Goal: Task Accomplishment & Management: Manage account settings

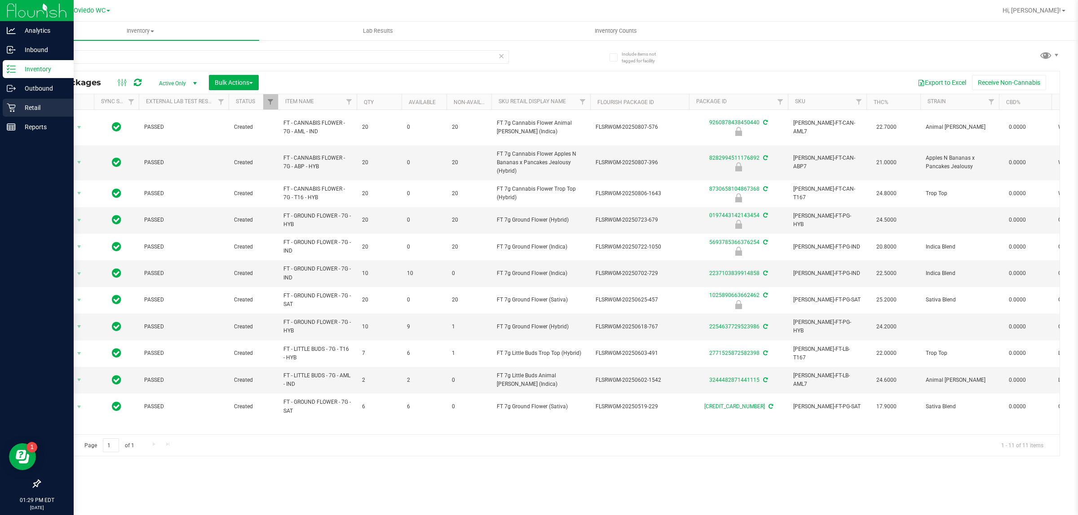
click at [5, 105] on div "Retail" at bounding box center [38, 108] width 71 height 18
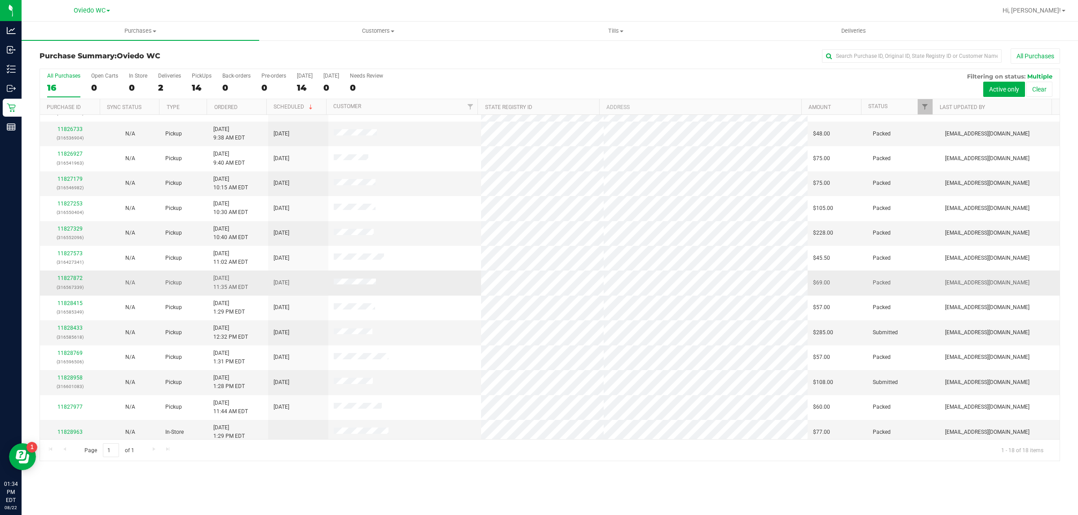
scroll to position [124, 0]
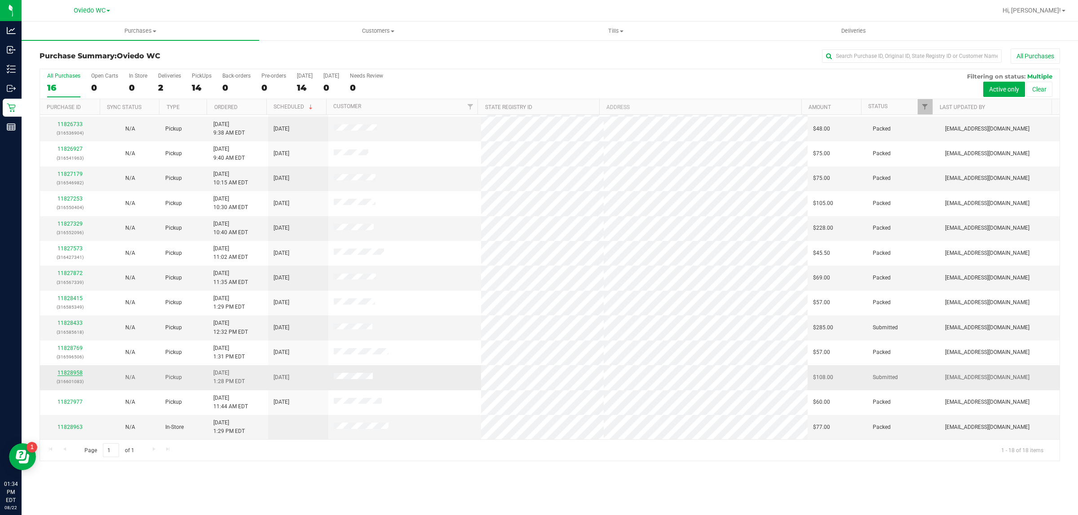
click at [68, 376] on link "11828958" at bounding box center [69, 373] width 25 height 6
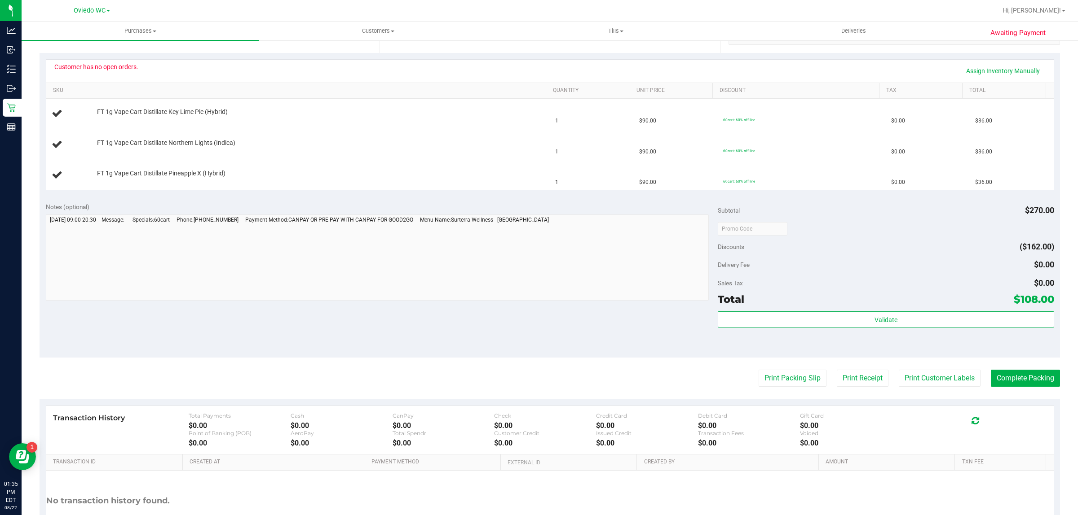
scroll to position [224, 0]
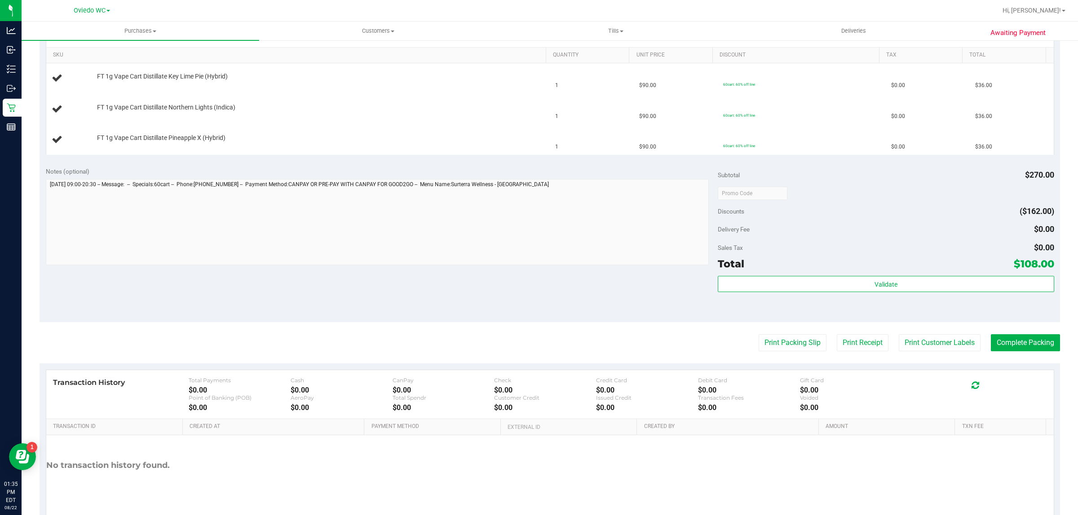
click at [98, 308] on div "Notes (optional) Subtotal $270.00 Discounts ($162.00) Delivery Fee $0.00 Sales …" at bounding box center [550, 242] width 1020 height 162
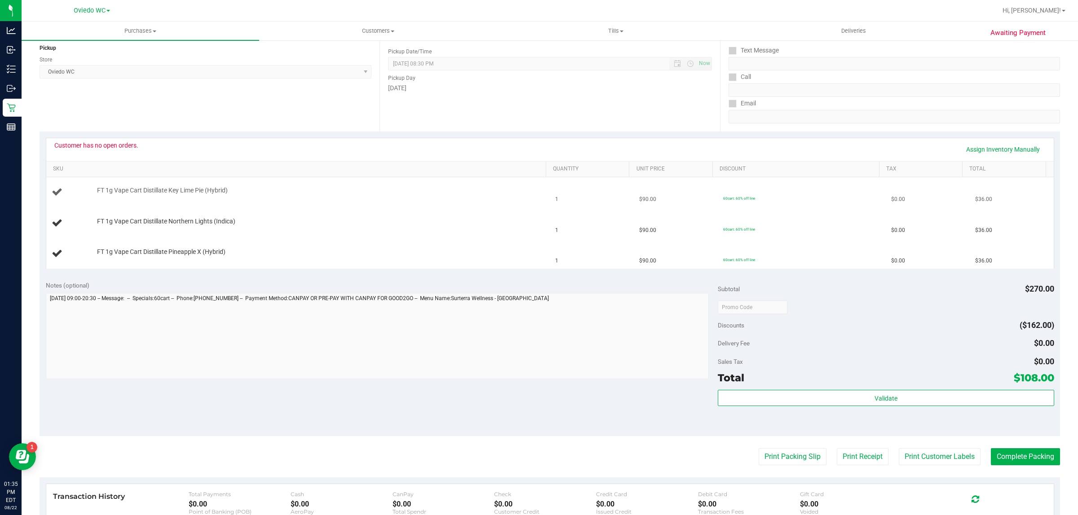
scroll to position [0, 0]
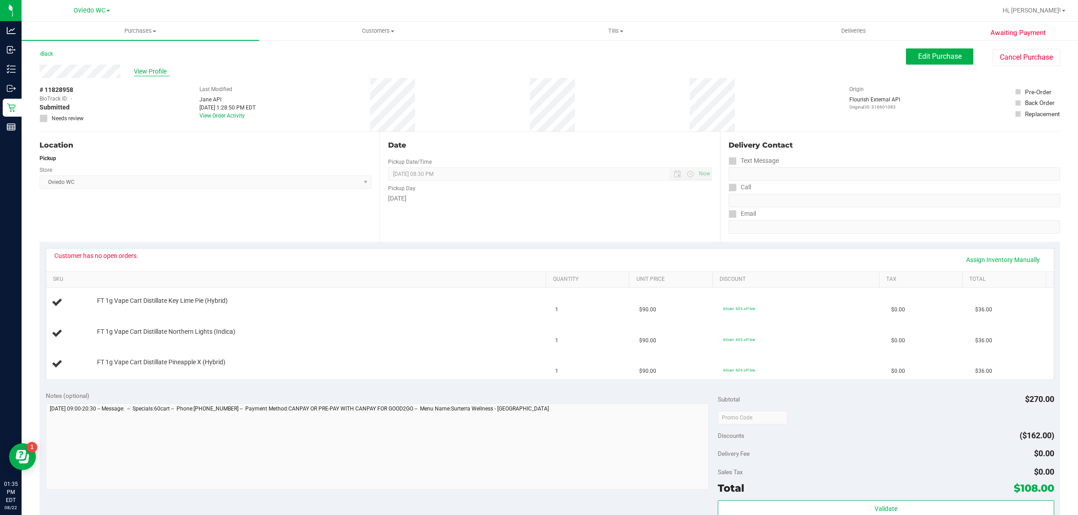
click at [157, 69] on span "View Profile" at bounding box center [152, 71] width 36 height 9
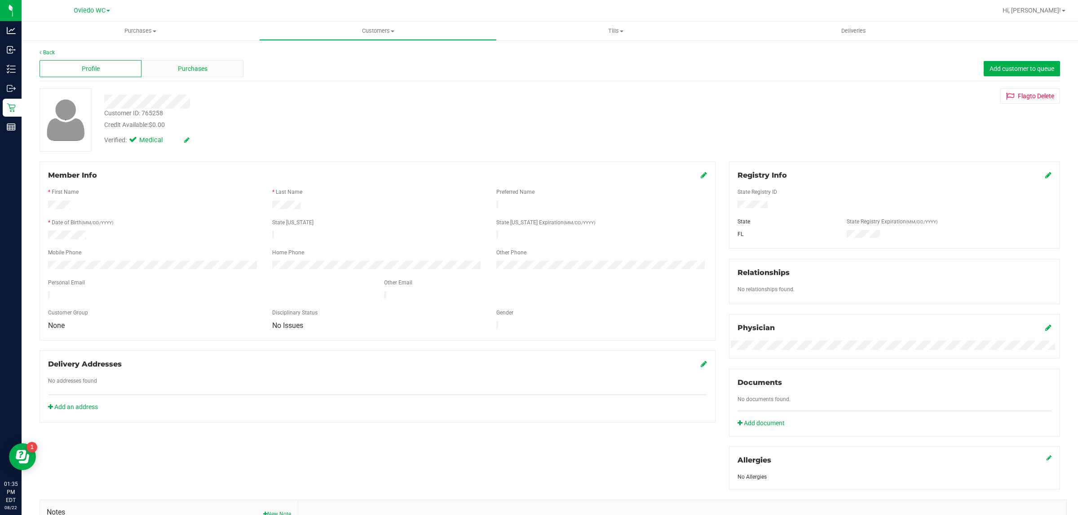
click at [200, 70] on span "Purchases" at bounding box center [193, 68] width 30 height 9
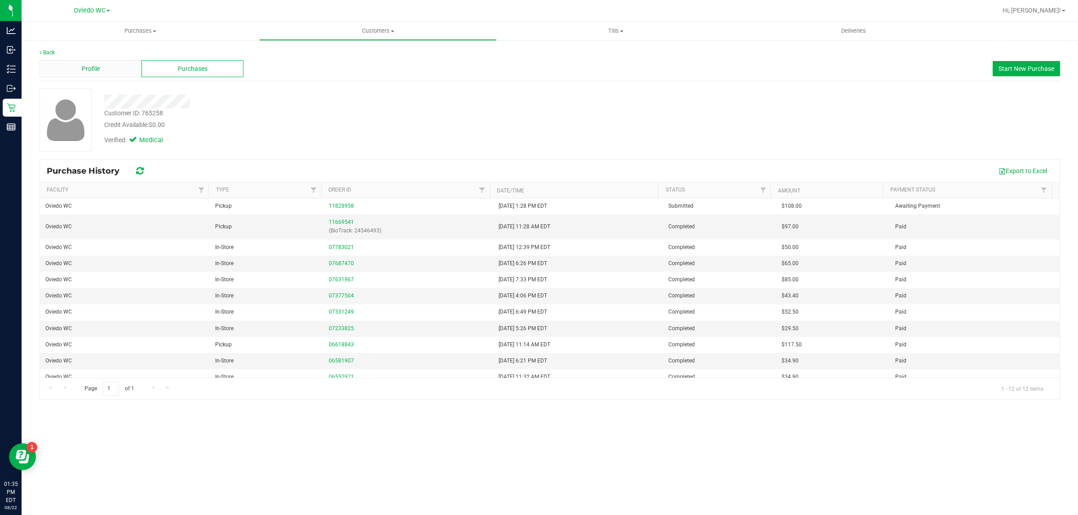
click at [99, 70] on span "Profile" at bounding box center [91, 68] width 18 height 9
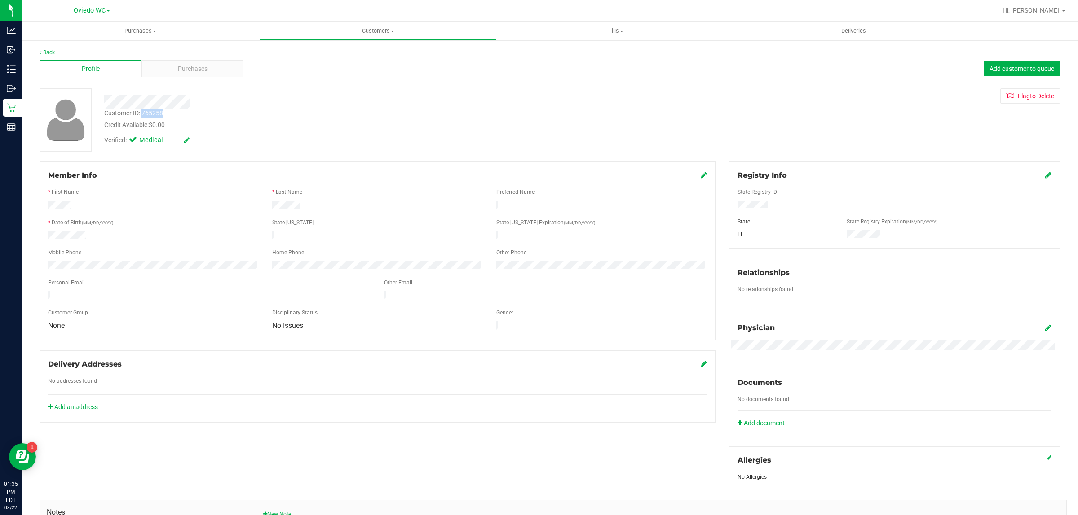
drag, startPoint x: 142, startPoint y: 112, endPoint x: 162, endPoint y: 115, distance: 20.4
click at [162, 115] on div "Customer ID: 765258" at bounding box center [133, 113] width 59 height 9
copy div "765258"
click at [168, 66] on div "Purchases" at bounding box center [192, 68] width 102 height 17
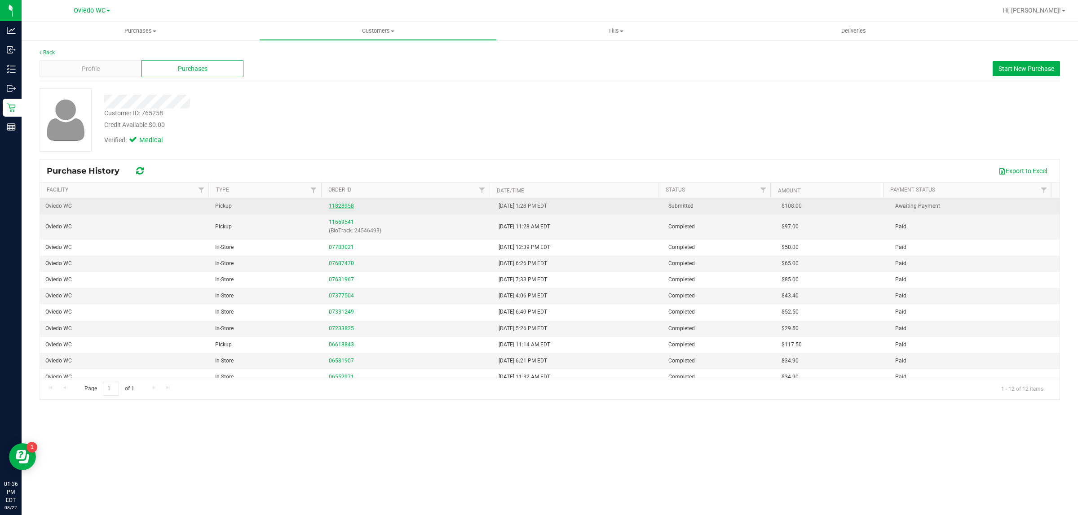
click at [339, 207] on link "11828958" at bounding box center [341, 206] width 25 height 6
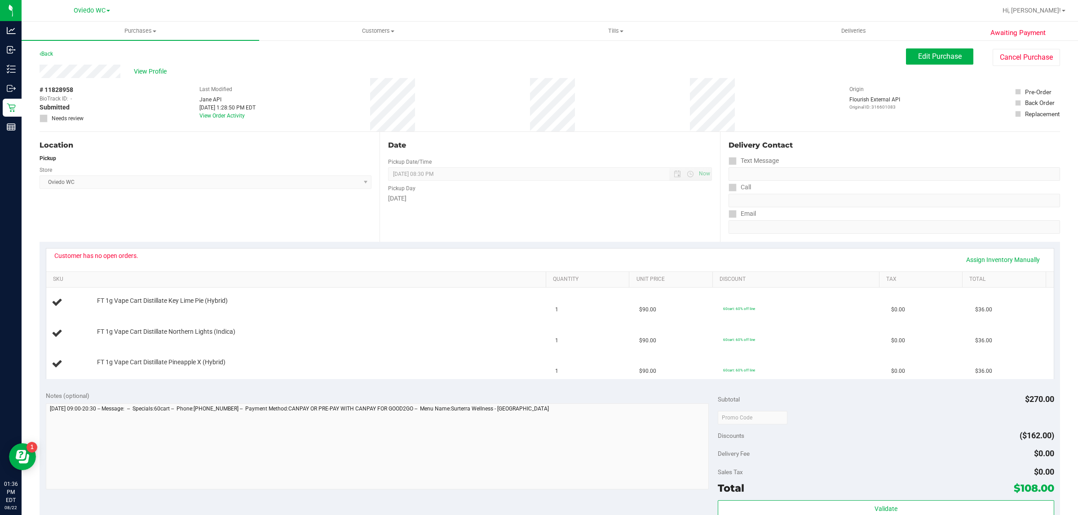
drag, startPoint x: 36, startPoint y: 87, endPoint x: 75, endPoint y: 91, distance: 39.3
click at [75, 91] on div "Awaiting Payment Back Edit Purchase Cancel Purchase View Profile # 11828958 Bio…" at bounding box center [550, 407] width 1056 height 735
copy div "# 11828958"
click at [906, 54] on button "Edit Purchase" at bounding box center [939, 56] width 67 height 16
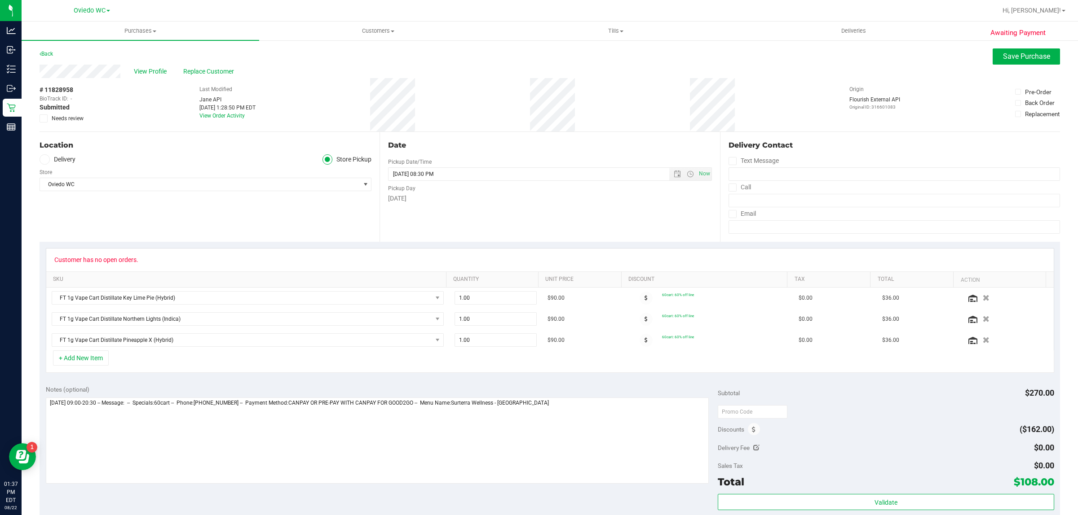
click at [43, 119] on icon at bounding box center [44, 119] width 6 height 0
click at [0, 0] on input "Needs review" at bounding box center [0, 0] width 0 height 0
click at [1003, 58] on span "Save Purchase" at bounding box center [1026, 56] width 47 height 9
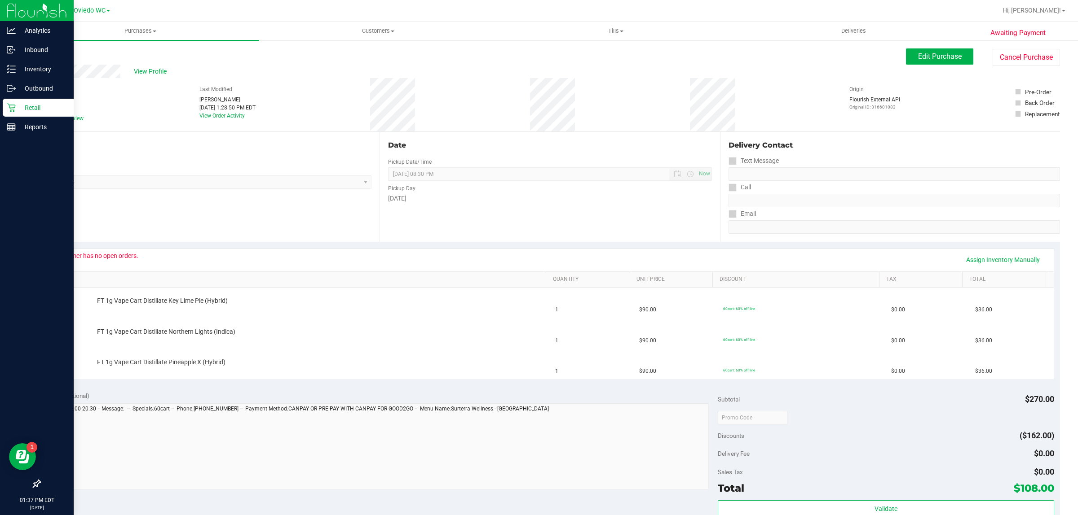
click at [13, 104] on icon at bounding box center [11, 107] width 9 height 9
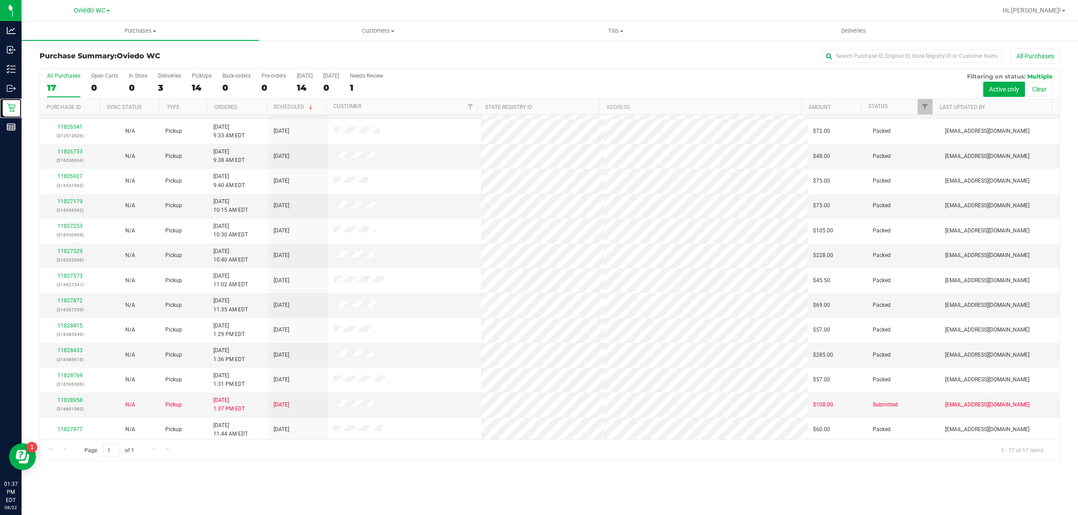
scroll to position [99, 0]
